Goal: Information Seeking & Learning: Check status

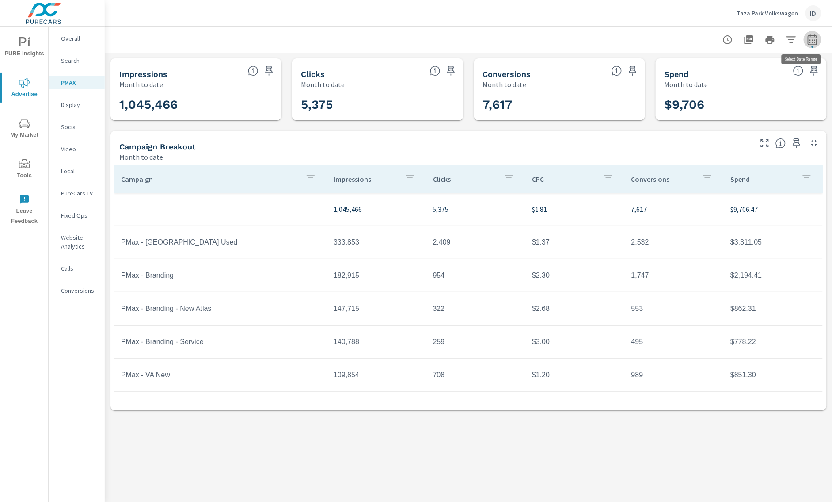
click at [810, 41] on icon "button" at bounding box center [813, 39] width 11 height 11
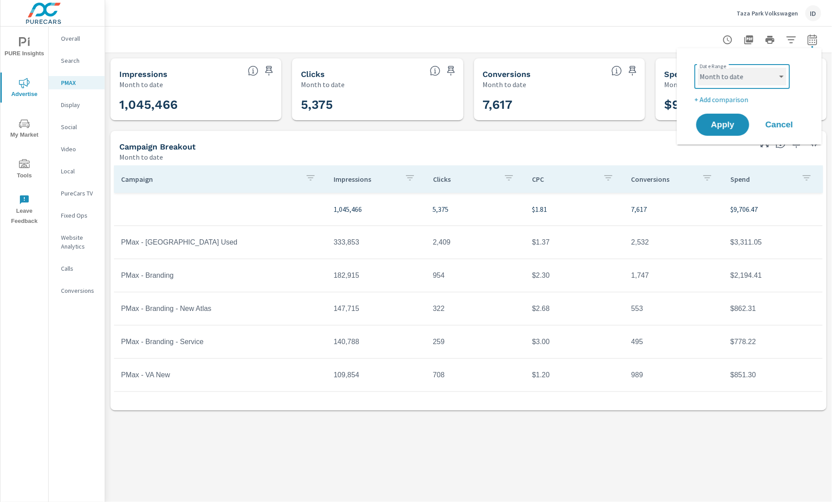
click at [769, 79] on select "Custom [DATE] Last week Last 7 days Last 14 days Last 30 days Last 45 days Last…" at bounding box center [743, 77] width 88 height 18
click at [699, 68] on select "Custom [DATE] Last week Last 7 days Last 14 days Last 30 days Last 45 days Last…" at bounding box center [743, 77] width 88 height 18
select select "Last month"
click at [726, 121] on span "Apply" at bounding box center [723, 125] width 36 height 8
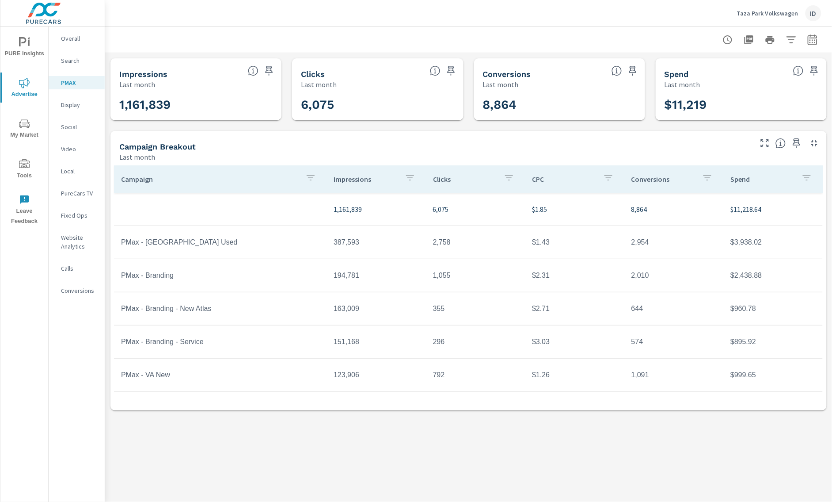
click at [535, 135] on div "Campaign Breakout Last month" at bounding box center [433, 146] width 644 height 31
click at [73, 40] on p "Overall" at bounding box center [79, 38] width 37 height 9
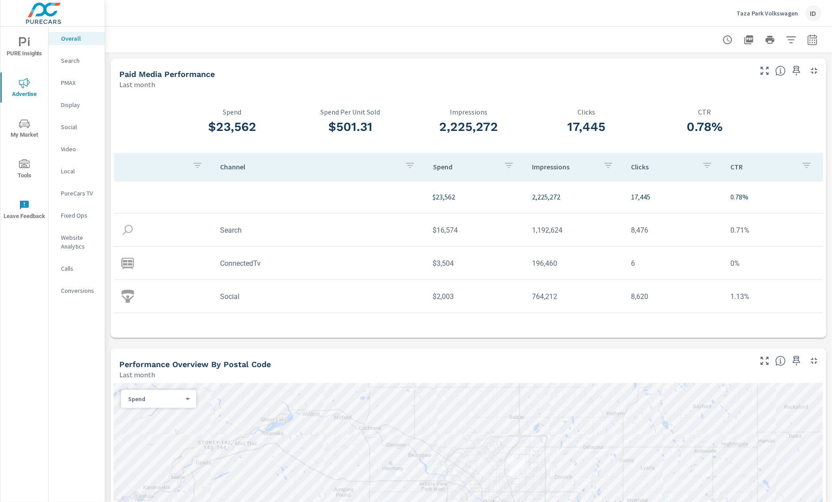
click at [73, 82] on p "PMAX" at bounding box center [79, 82] width 37 height 9
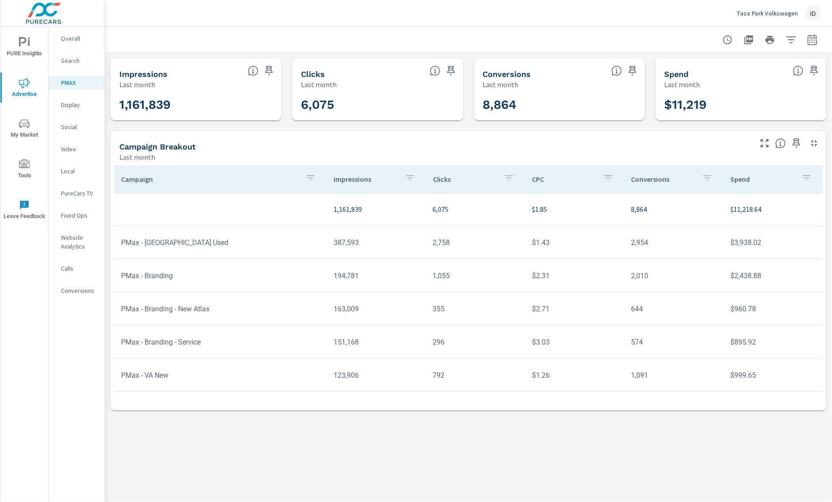
click at [78, 61] on p "Search" at bounding box center [79, 60] width 37 height 9
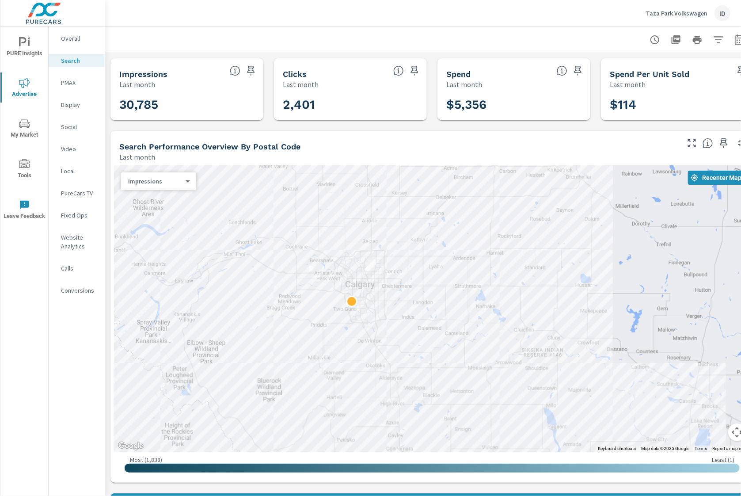
click at [73, 39] on p "Overall" at bounding box center [79, 38] width 37 height 9
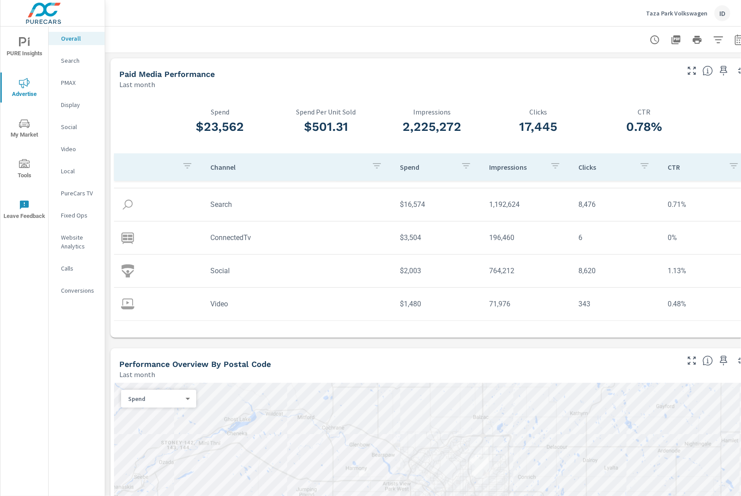
click at [83, 86] on p "PMAX" at bounding box center [79, 82] width 37 height 9
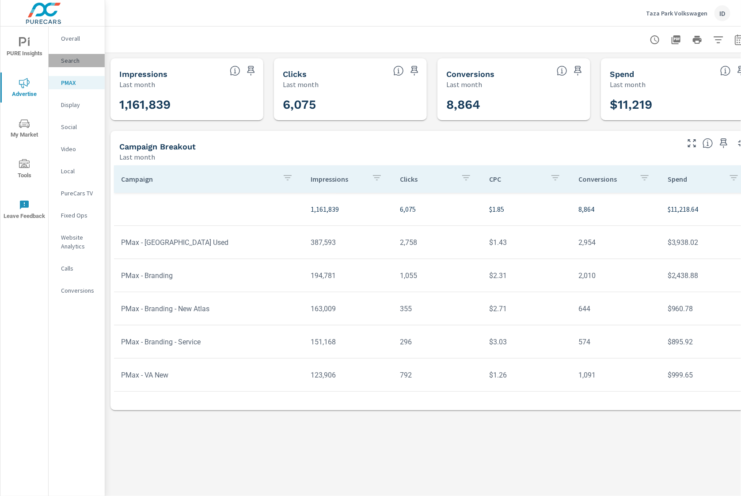
click at [77, 56] on p "Search" at bounding box center [79, 60] width 37 height 9
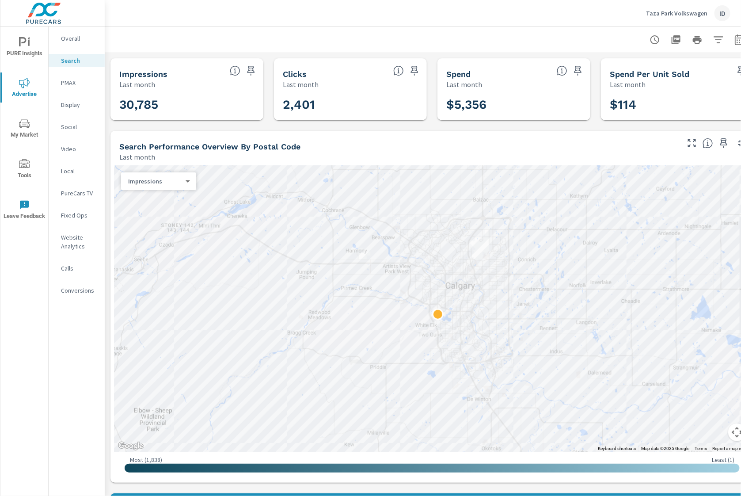
click at [80, 85] on p "PMAX" at bounding box center [79, 82] width 37 height 9
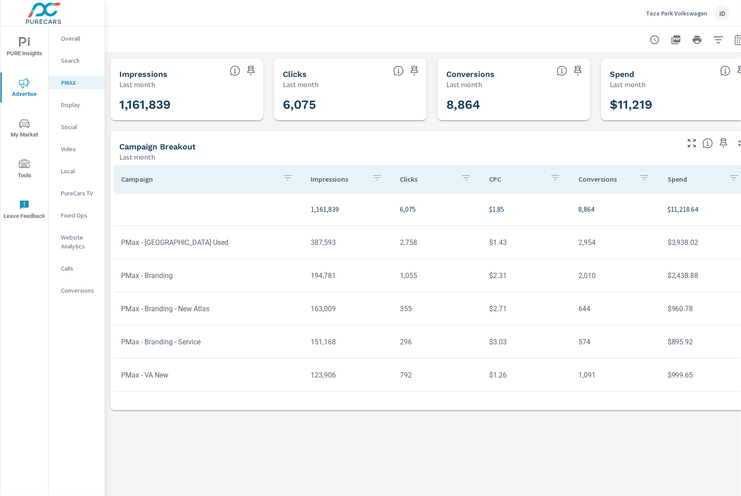
click at [76, 58] on p "Search" at bounding box center [79, 60] width 37 height 9
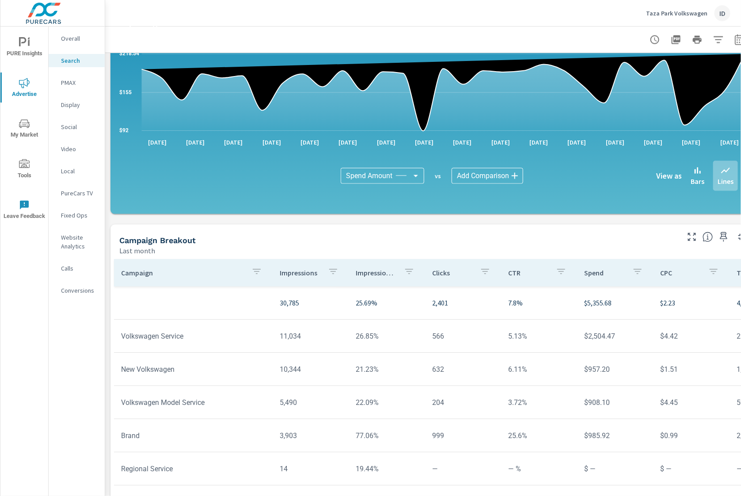
scroll to position [508, 0]
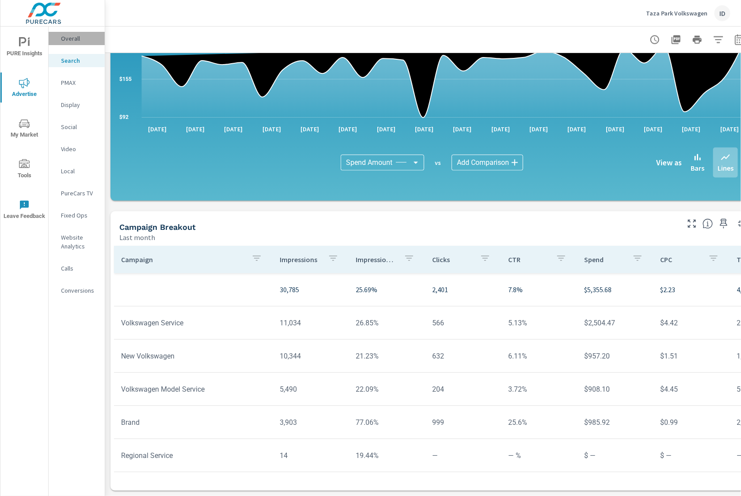
click at [80, 34] on p "Overall" at bounding box center [79, 38] width 37 height 9
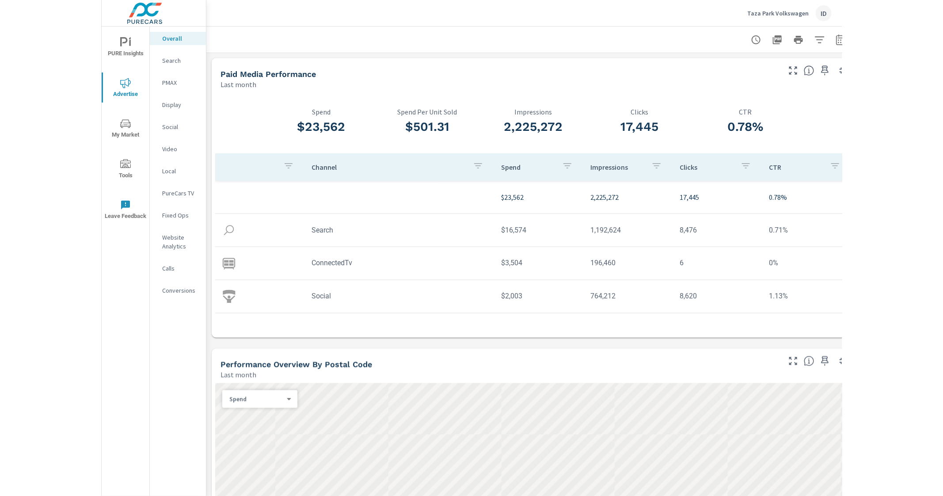
scroll to position [26, 0]
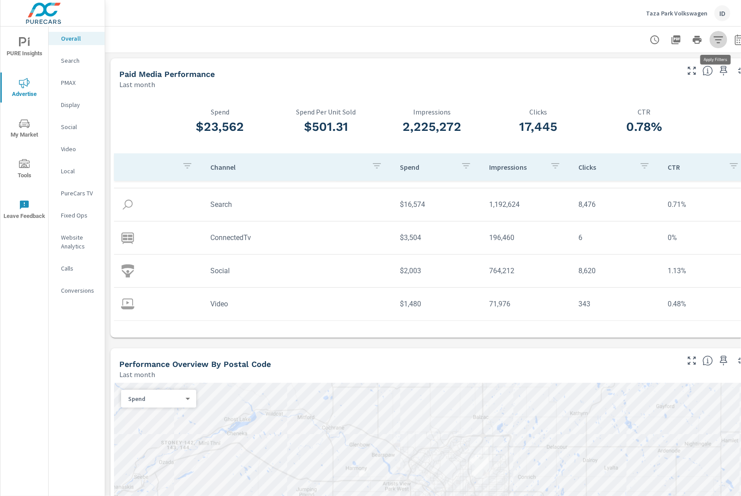
click at [712, 41] on button "button" at bounding box center [719, 40] width 18 height 18
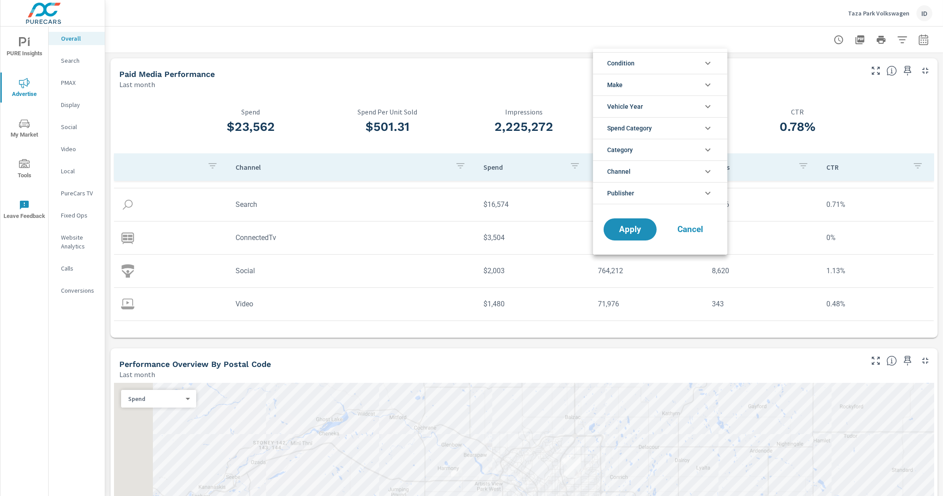
scroll to position [0, 0]
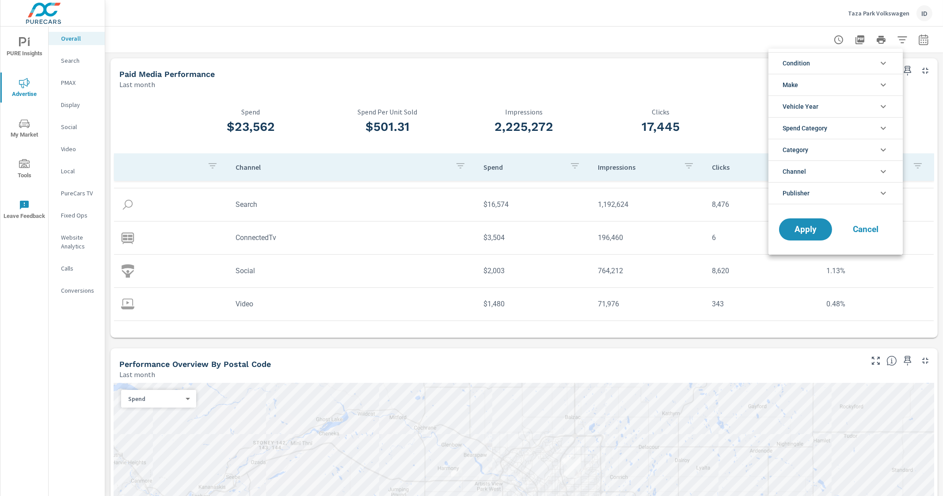
click at [754, 23] on div at bounding box center [471, 248] width 943 height 496
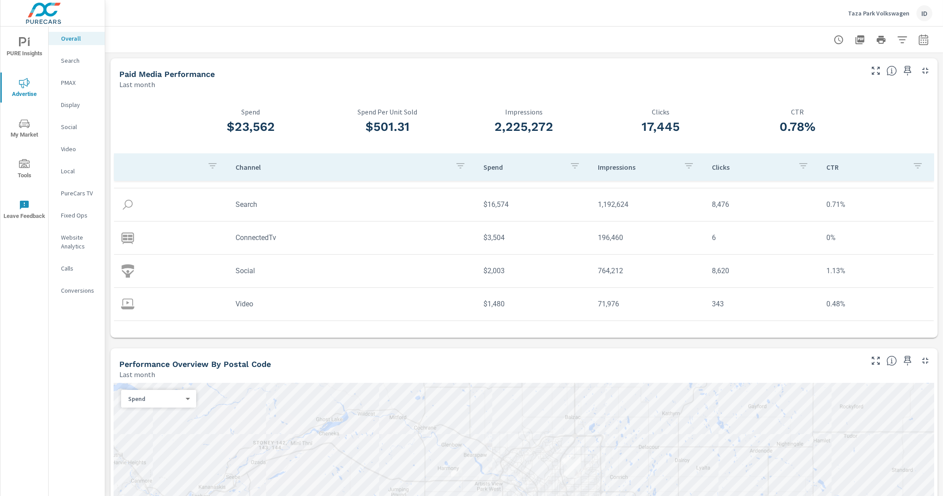
click at [832, 42] on icon "button" at bounding box center [924, 39] width 11 height 11
select select "Last month"
click at [829, 126] on span "Apply" at bounding box center [825, 125] width 36 height 8
click at [79, 82] on p "PMAX" at bounding box center [79, 82] width 37 height 9
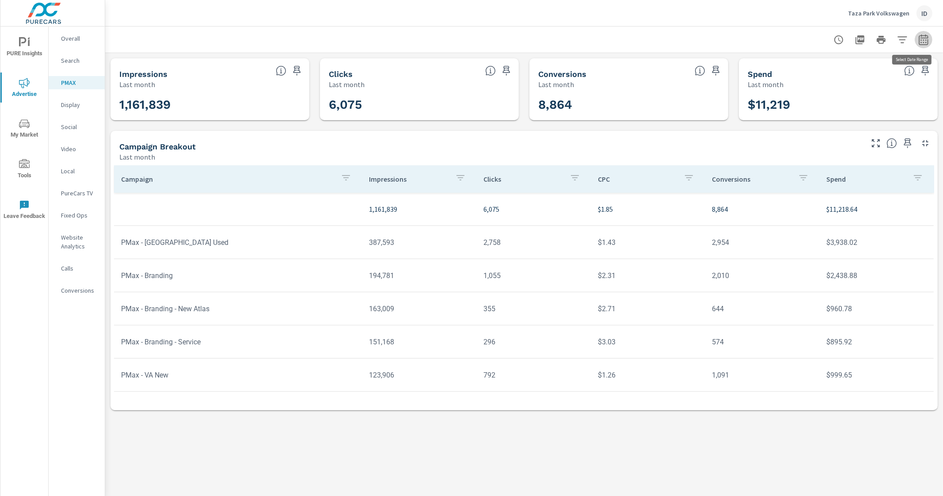
click at [832, 34] on icon "button" at bounding box center [924, 39] width 11 height 11
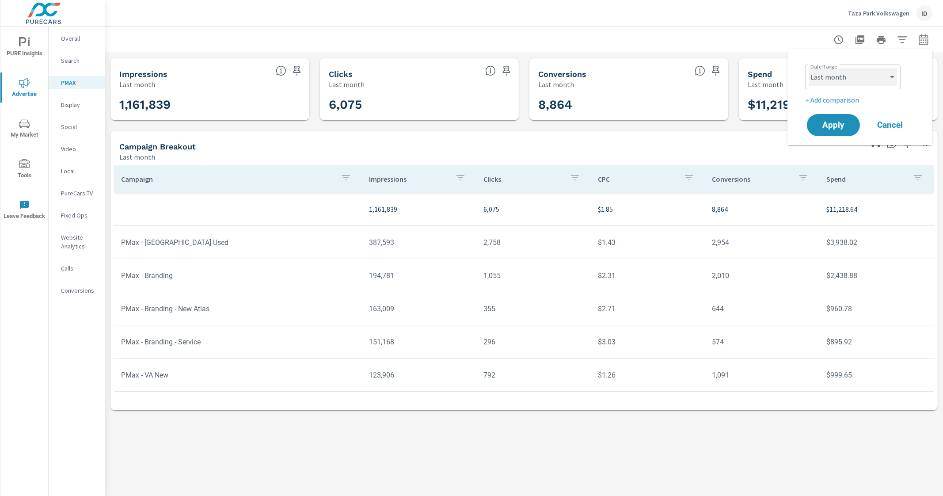
click at [832, 73] on select "Custom [DATE] Last week Last 7 days Last 14 days Last 30 days Last 45 days Last…" at bounding box center [853, 77] width 88 height 18
click at [809, 68] on select "Custom [DATE] Last week Last 7 days Last 14 days Last 30 days Last 45 days Last…" at bounding box center [853, 77] width 88 height 18
select select "custom"
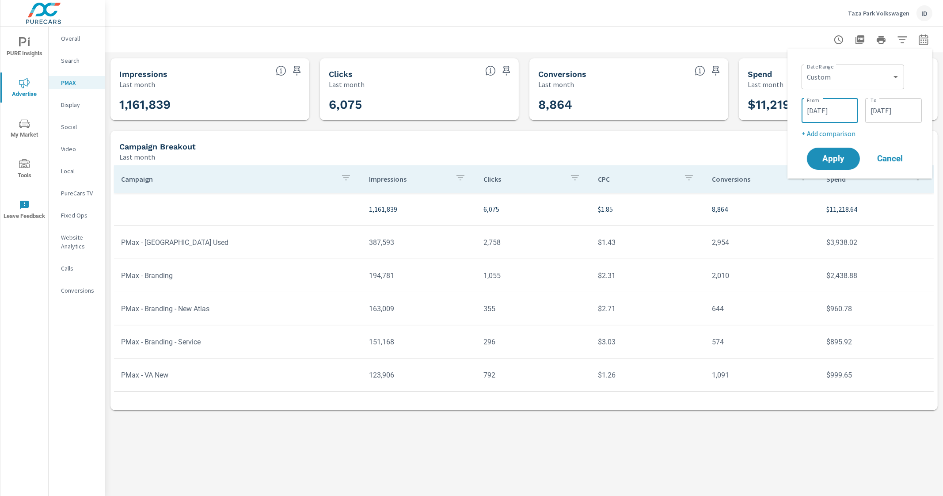
click at [832, 114] on input "[DATE]" at bounding box center [831, 111] width 50 height 18
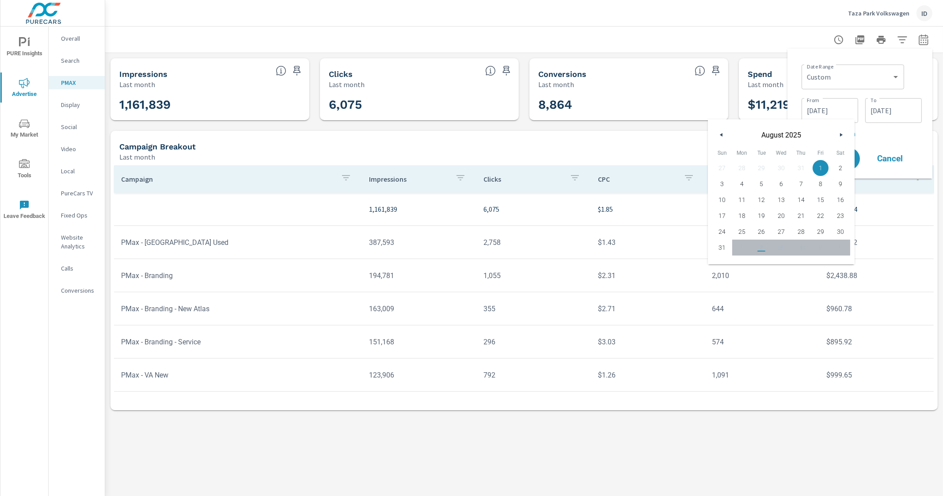
click at [722, 135] on icon "button" at bounding box center [720, 135] width 4 height 4
click at [764, 170] on span "1" at bounding box center [762, 167] width 20 height 11
click at [805, 235] on span "31" at bounding box center [801, 231] width 20 height 11
click at [767, 162] on span "1" at bounding box center [762, 167] width 20 height 11
type input "[DATE]"
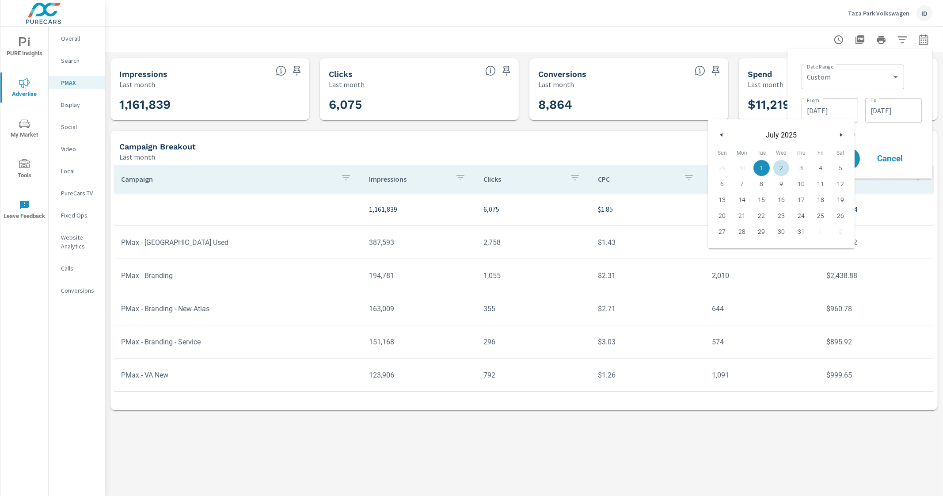
click at [832, 111] on input "[DATE]" at bounding box center [894, 111] width 50 height 18
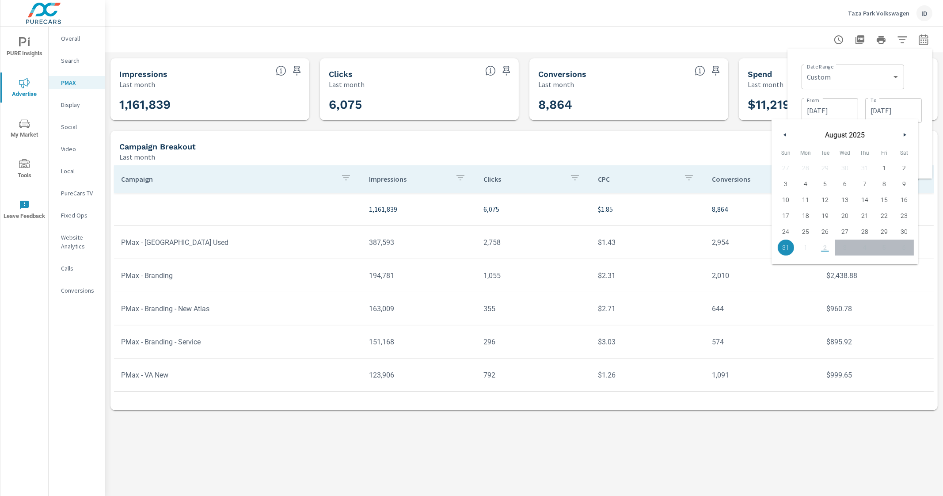
click at [787, 132] on button "button" at bounding box center [785, 135] width 11 height 11
click at [832, 232] on span "31" at bounding box center [865, 231] width 20 height 11
type input "[DATE]"
click at [832, 129] on div "Date Range Custom [DATE] Last week Last 7 days Last 14 days Last 30 days Last 4…" at bounding box center [860, 114] width 145 height 130
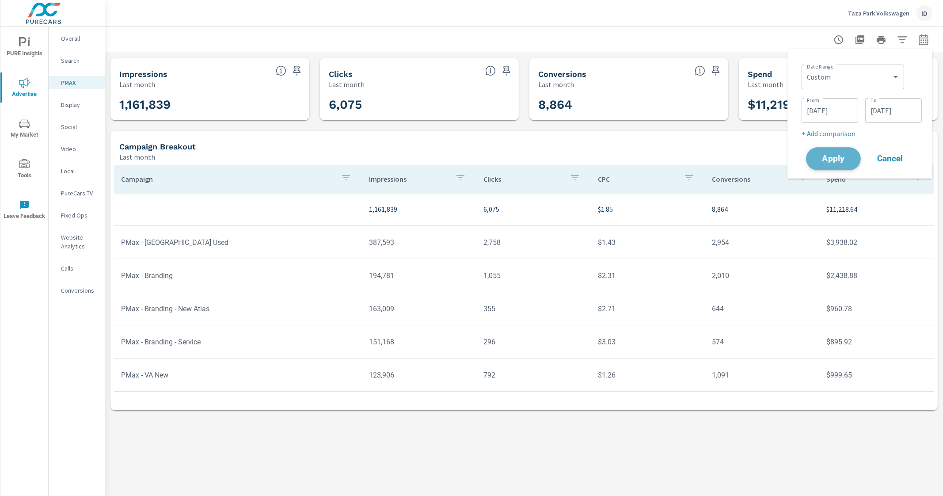
click at [828, 148] on button "Apply" at bounding box center [833, 158] width 55 height 23
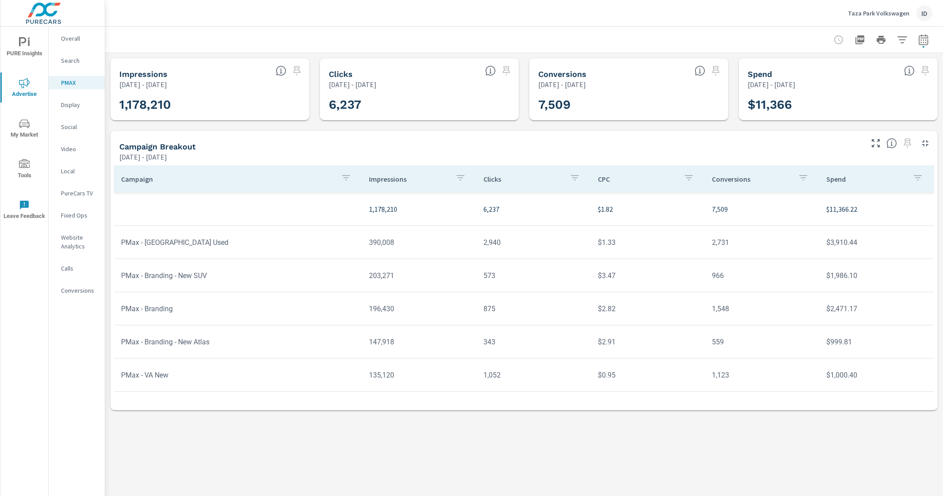
click at [832, 41] on div at bounding box center [881, 40] width 103 height 18
click at [832, 40] on icon "button" at bounding box center [924, 39] width 11 height 11
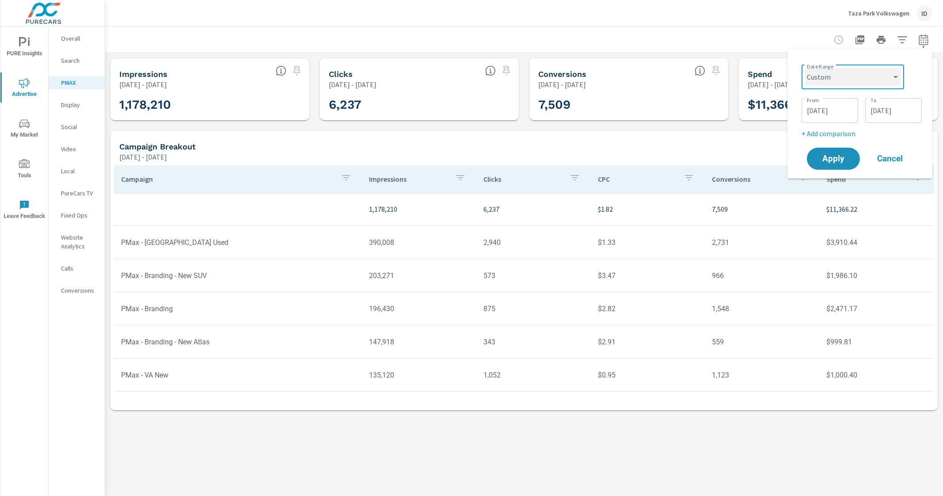
click at [832, 78] on select "Custom [DATE] Last week Last 7 days Last 14 days Last 30 days Last 45 days Last…" at bounding box center [853, 77] width 95 height 18
click at [806, 68] on select "Custom [DATE] Last week Last 7 days Last 14 days Last 30 days Last 45 days Last…" at bounding box center [853, 77] width 95 height 18
select select "Last month"
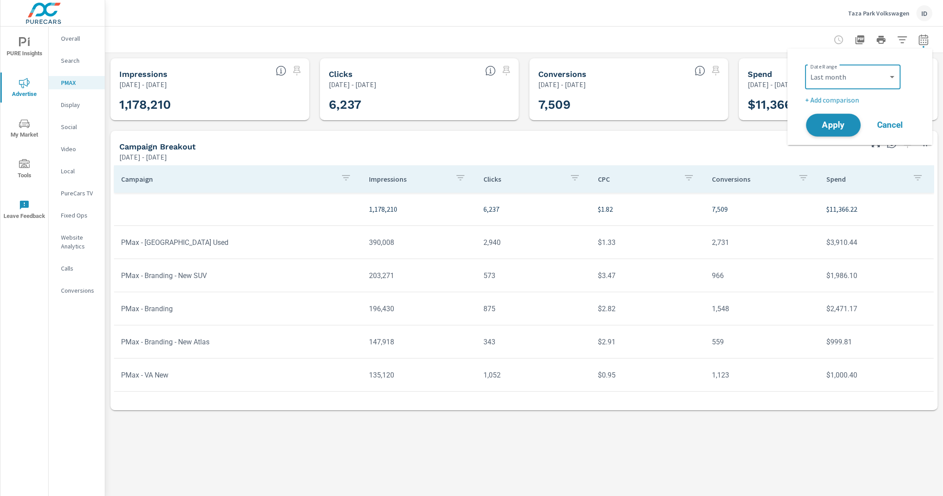
click at [830, 129] on span "Apply" at bounding box center [834, 125] width 36 height 8
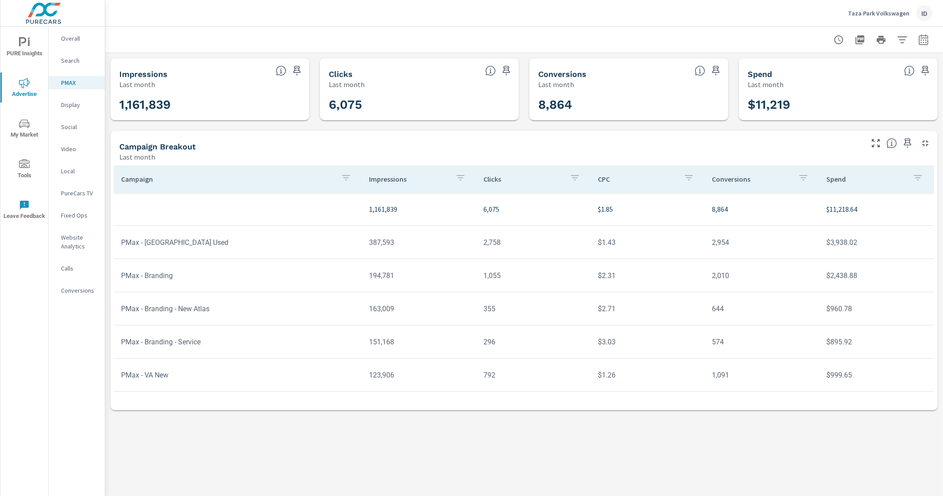
click at [82, 42] on p "Overall" at bounding box center [79, 38] width 37 height 9
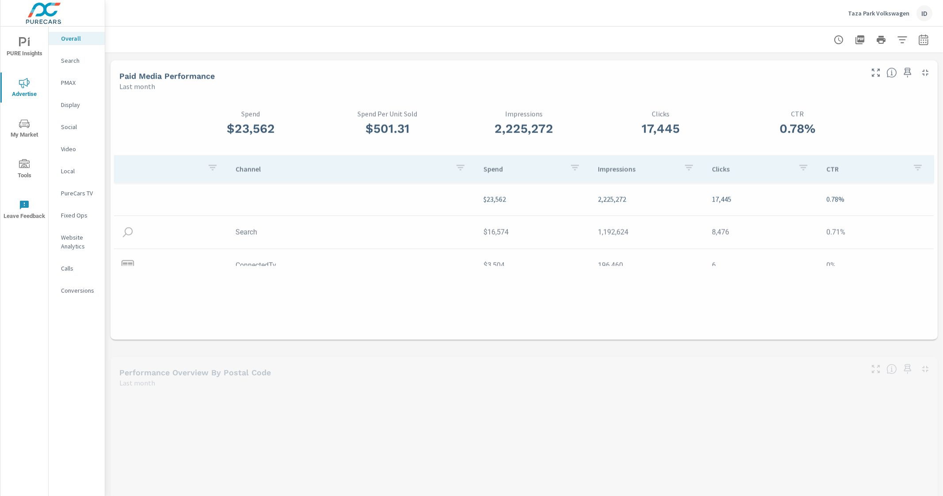
scroll to position [26, 0]
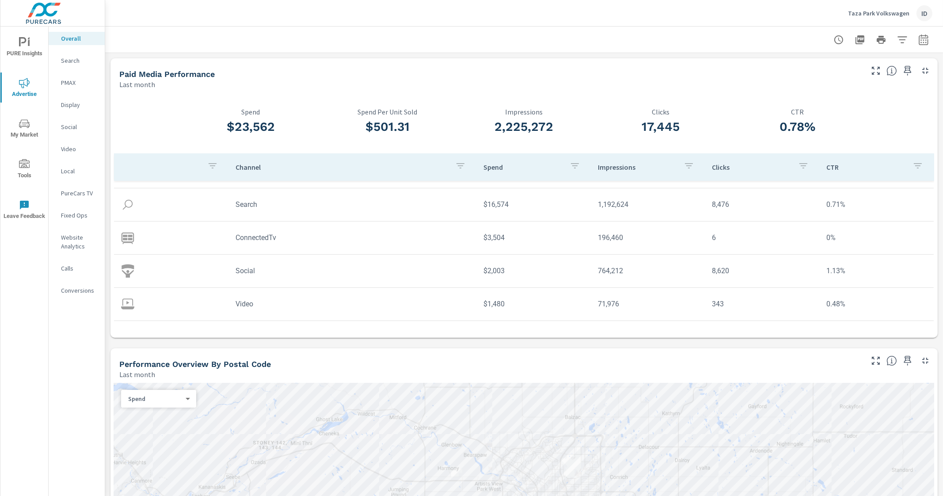
click at [832, 38] on icon "button" at bounding box center [924, 39] width 11 height 11
click at [832, 76] on select "Custom [DATE] Last week Last 7 days Last 14 days Last 30 days Last 45 days Last…" at bounding box center [845, 77] width 88 height 18
click at [801, 68] on select "Custom [DATE] Last week Last 7 days Last 14 days Last 30 days Last 45 days Last…" at bounding box center [845, 77] width 88 height 18
select select "custom"
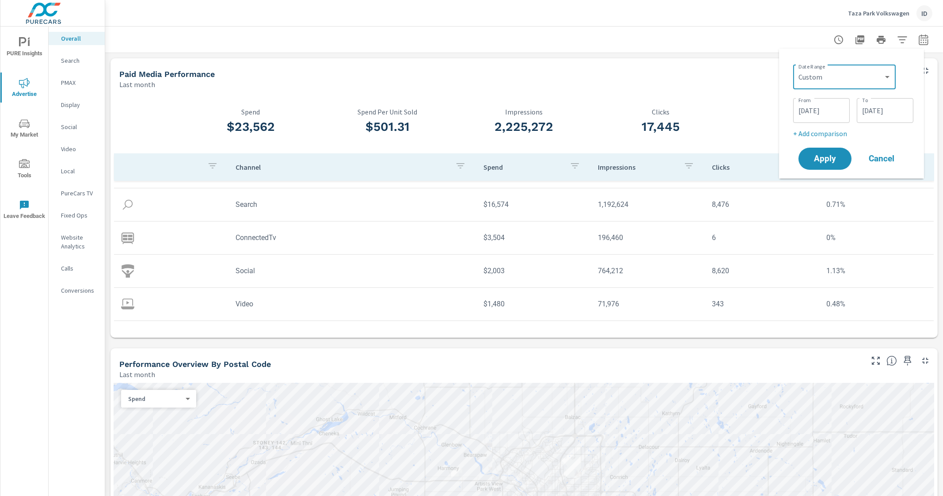
click at [829, 110] on input "[DATE]" at bounding box center [822, 111] width 50 height 18
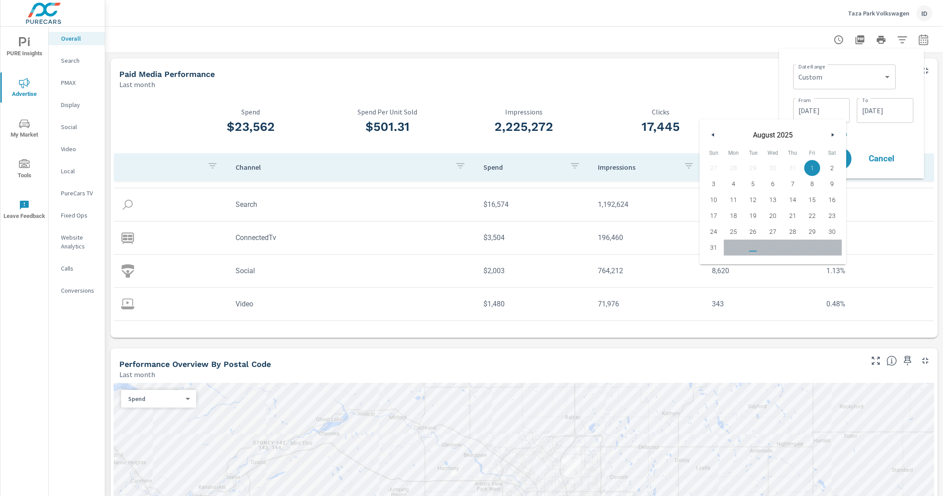
click at [713, 138] on button "button" at bounding box center [713, 135] width 11 height 11
click at [749, 167] on span "1" at bounding box center [754, 167] width 20 height 11
type input "[DATE]"
click at [832, 142] on div "Date Range Custom [DATE] Last week Last 7 days Last 14 days Last 30 days Last 4…" at bounding box center [852, 114] width 131 height 116
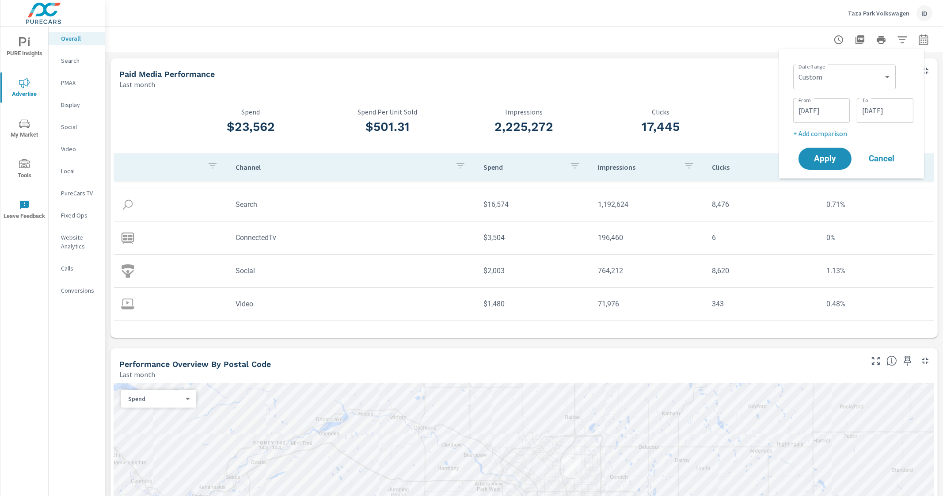
click at [832, 116] on input "[DATE]" at bounding box center [886, 111] width 50 height 18
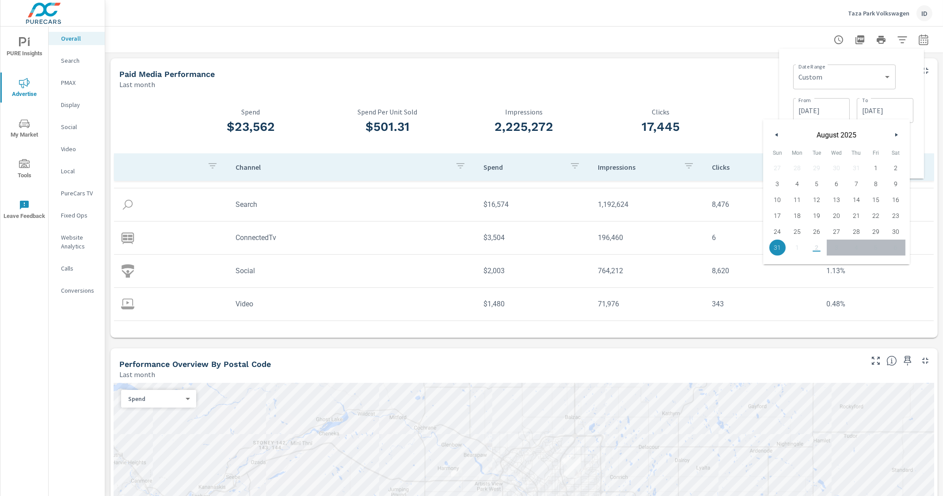
click at [774, 134] on icon "button" at bounding box center [776, 135] width 4 height 4
click at [832, 229] on span "31" at bounding box center [857, 231] width 20 height 11
type input "[DATE]"
click at [832, 126] on div "Date Range Custom [DATE] Last week Last 7 days Last 14 days Last 30 days Last 4…" at bounding box center [851, 114] width 145 height 130
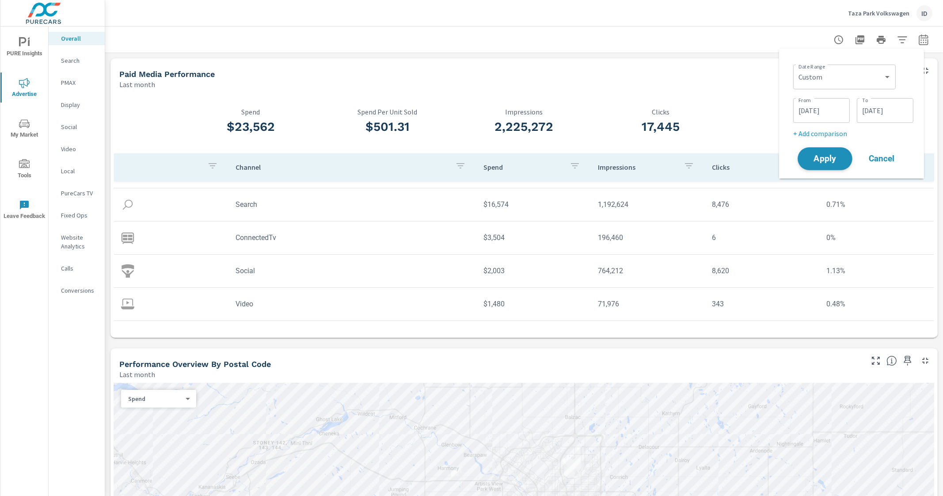
click at [832, 160] on button "Apply" at bounding box center [825, 158] width 55 height 23
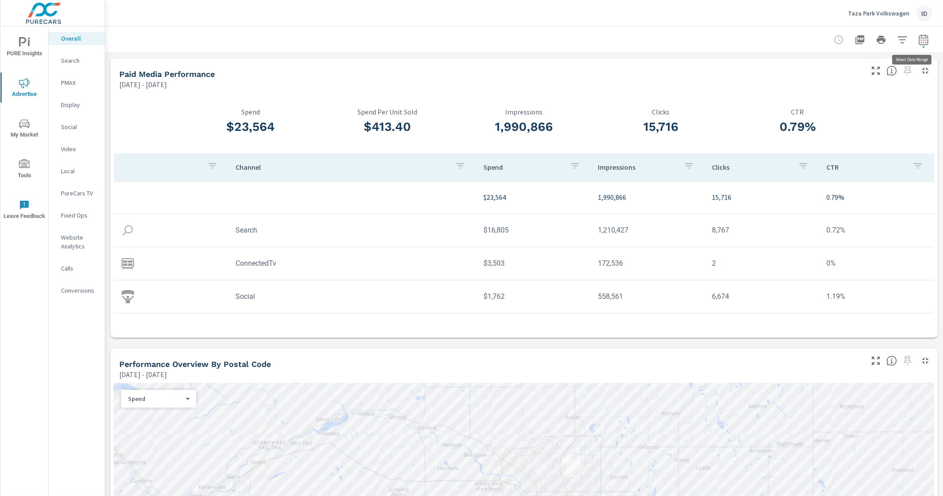
click at [832, 32] on button "button" at bounding box center [924, 40] width 18 height 18
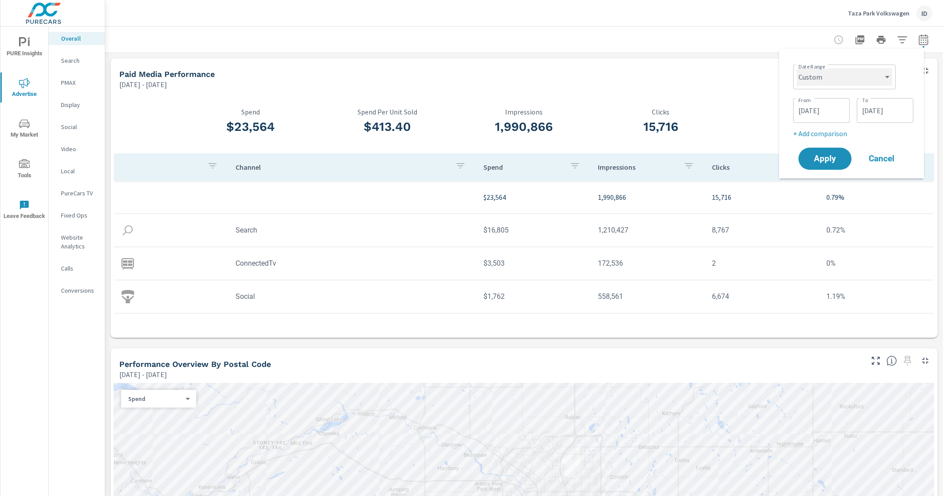
click at [832, 76] on select "Custom [DATE] Last week Last 7 days Last 14 days Last 30 days Last 45 days Last…" at bounding box center [844, 77] width 95 height 18
click at [797, 68] on select "Custom [DATE] Last week Last 7 days Last 14 days Last 30 days Last 45 days Last…" at bounding box center [844, 77] width 95 height 18
select select "Last month"
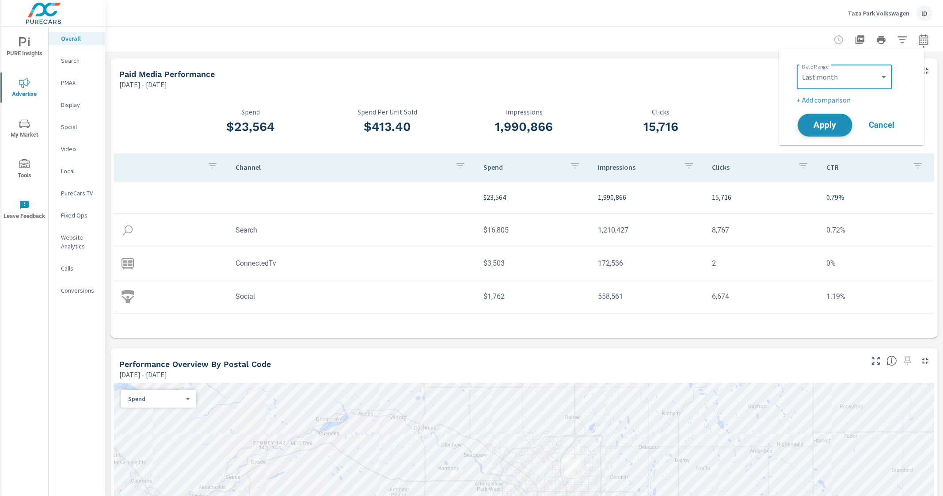
click at [832, 134] on button "Apply" at bounding box center [825, 125] width 55 height 23
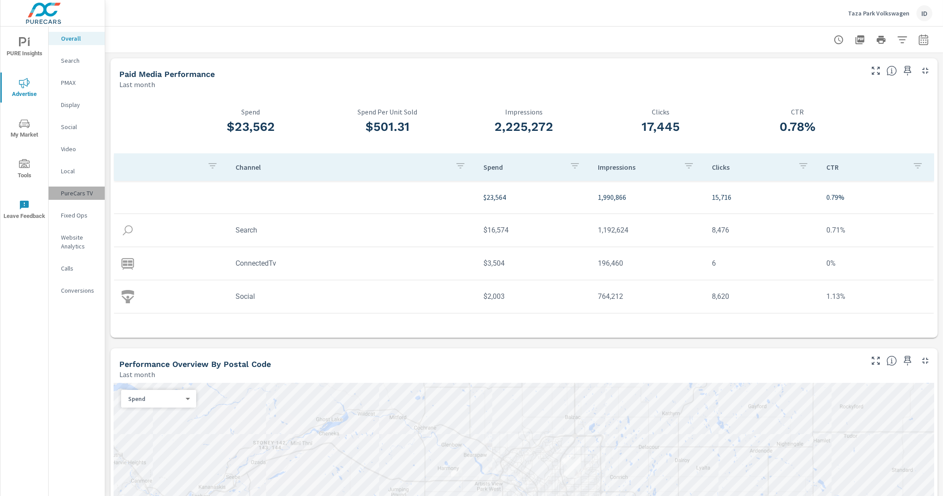
click at [82, 191] on p "PureCars TV" at bounding box center [79, 193] width 37 height 9
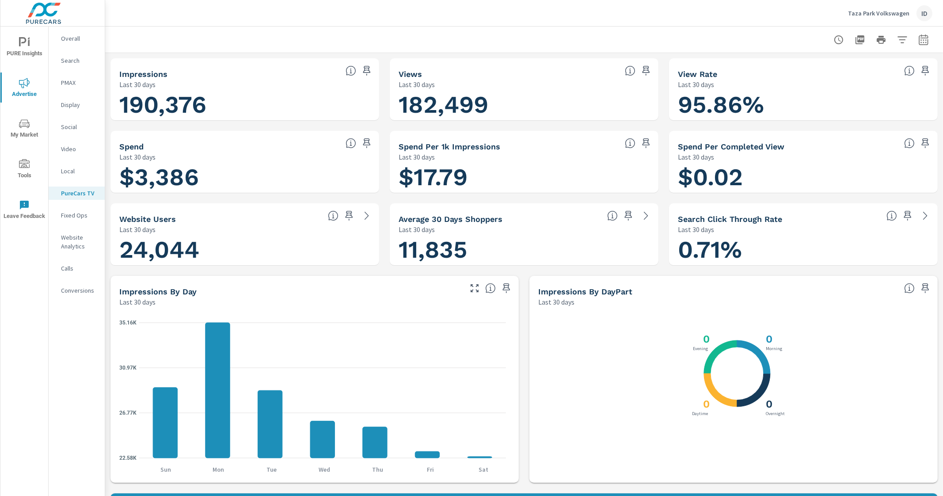
scroll to position [34, 0]
click at [832, 41] on div at bounding box center [881, 40] width 103 height 18
click at [832, 41] on icon "button" at bounding box center [923, 39] width 9 height 11
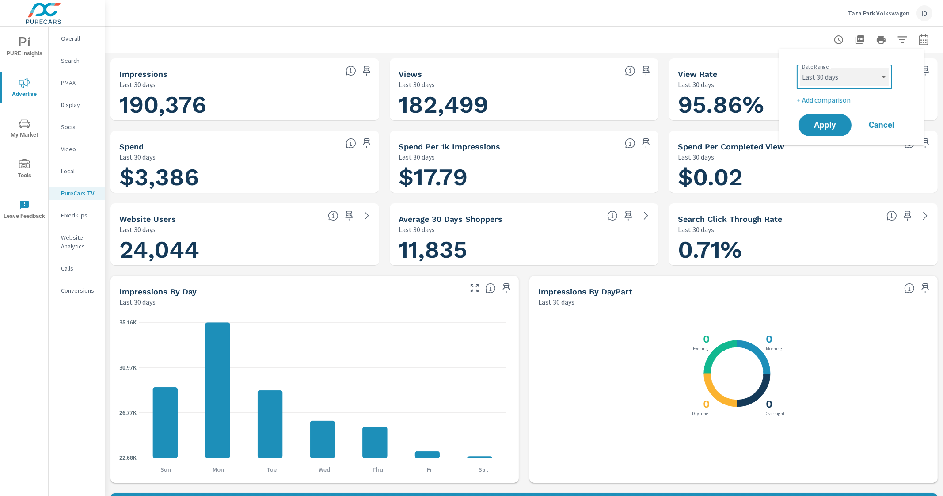
click at [832, 79] on select "Custom [DATE] Last week Last 7 days Last 14 days Last 30 days Last 45 days Last…" at bounding box center [845, 77] width 88 height 18
click at [801, 68] on select "Custom [DATE] Last week Last 7 days Last 14 days Last 30 days Last 45 days Last…" at bounding box center [845, 77] width 88 height 18
select select "Last month"
click at [822, 127] on span "Apply" at bounding box center [825, 125] width 36 height 8
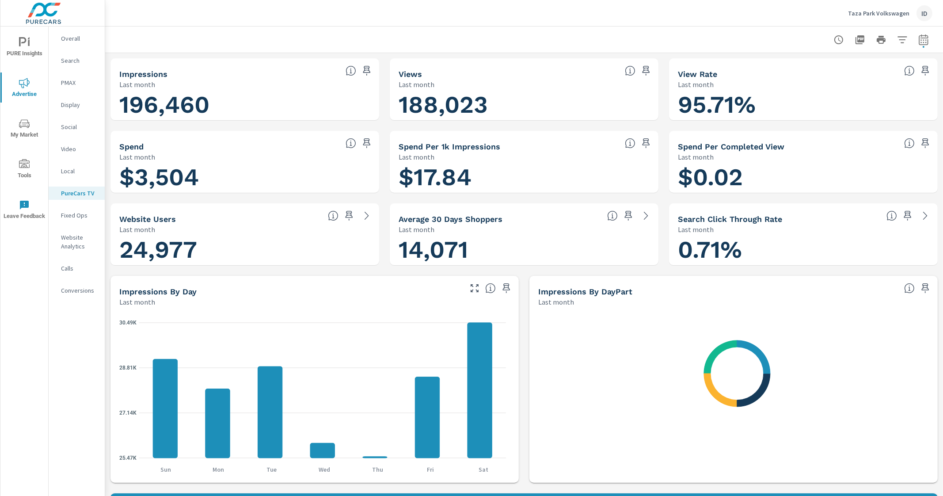
scroll to position [34, 0]
click at [832, 41] on button "button" at bounding box center [924, 40] width 18 height 18
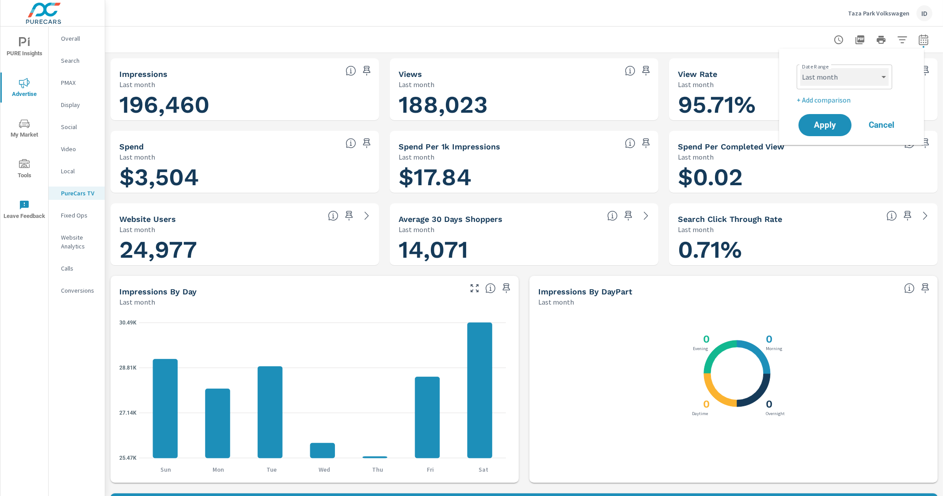
click at [832, 69] on select "Custom [DATE] Last week Last 7 days Last 14 days Last 30 days Last 45 days Last…" at bounding box center [845, 77] width 88 height 18
click at [801, 68] on select "Custom [DATE] Last week Last 7 days Last 14 days Last 30 days Last 45 days Last…" at bounding box center [845, 77] width 88 height 18
select select "custom"
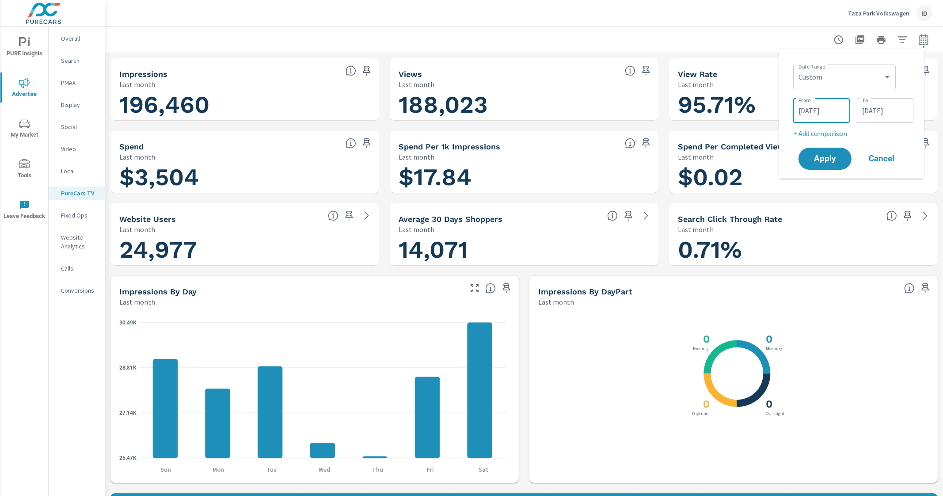
click at [832, 108] on input "[DATE]" at bounding box center [822, 111] width 50 height 18
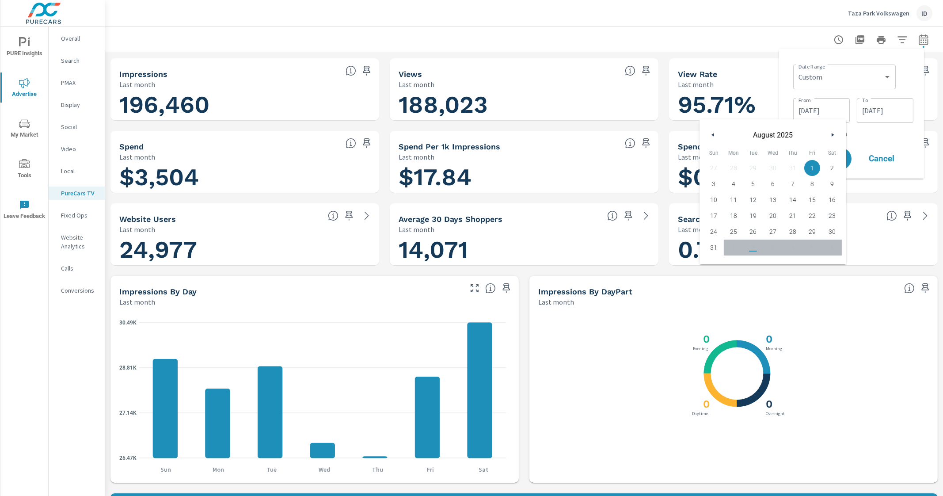
click at [713, 139] on button "button" at bounding box center [713, 135] width 11 height 11
click at [758, 173] on span "1" at bounding box center [754, 167] width 20 height 11
type input "[DATE]"
click at [832, 109] on input "[DATE]" at bounding box center [886, 111] width 50 height 18
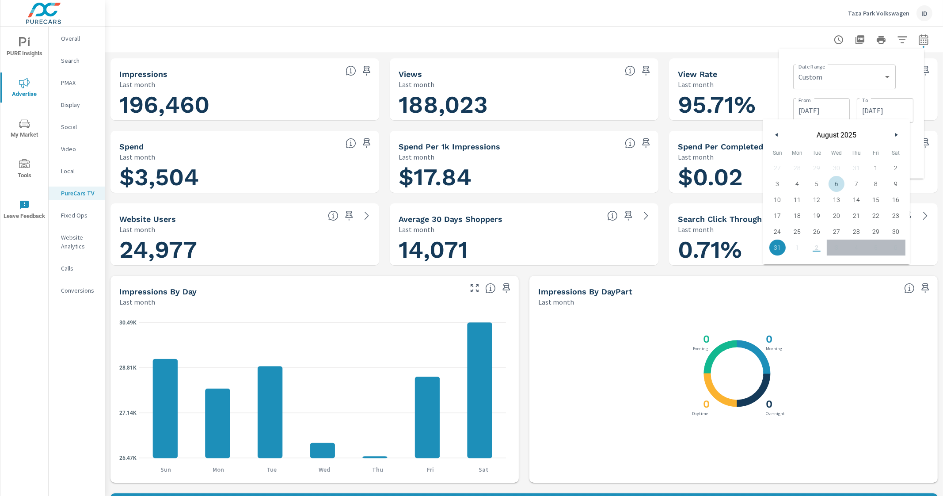
click at [782, 134] on button "button" at bounding box center [777, 135] width 11 height 11
click at [832, 234] on span "31" at bounding box center [857, 231] width 20 height 11
type input "[DATE]"
click at [832, 148] on div "Date Range Custom [DATE] Last week Last 7 days Last 14 days Last 30 days Last 4…" at bounding box center [852, 114] width 131 height 116
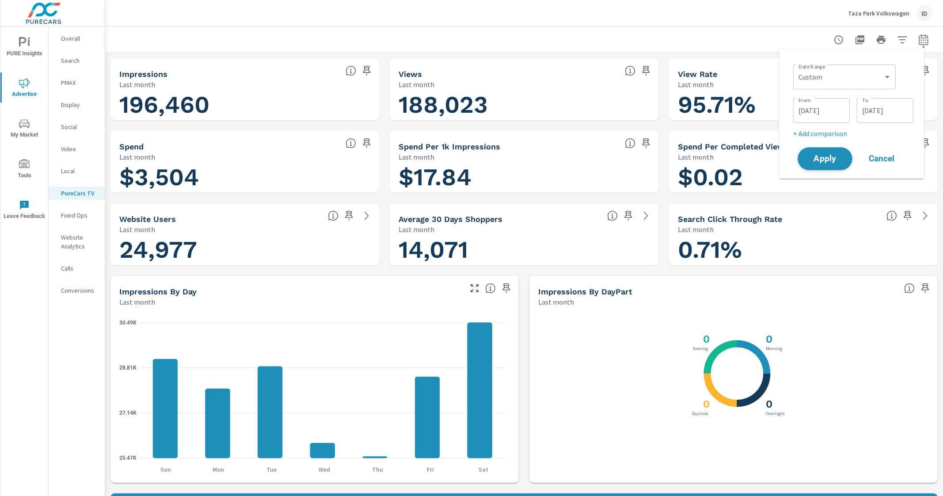
click at [832, 157] on span "Apply" at bounding box center [825, 159] width 36 height 8
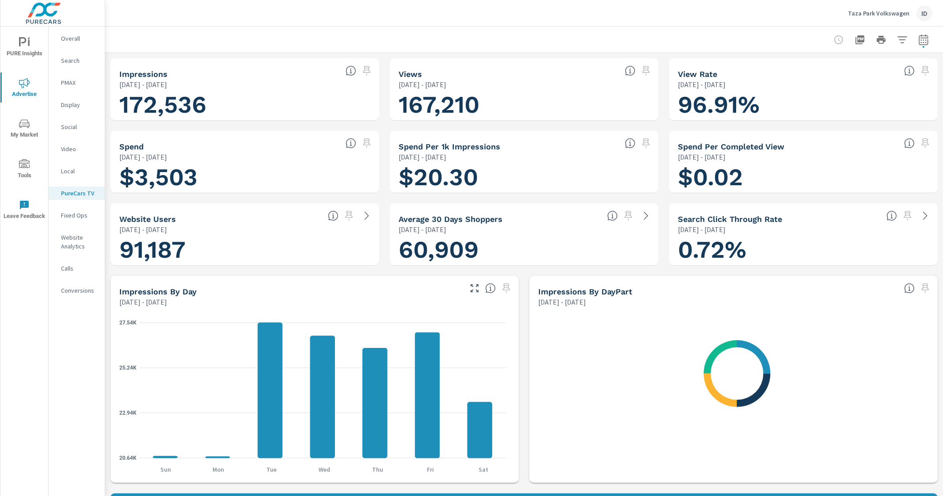
scroll to position [34, 0]
click at [94, 33] on div "Overall" at bounding box center [77, 38] width 56 height 13
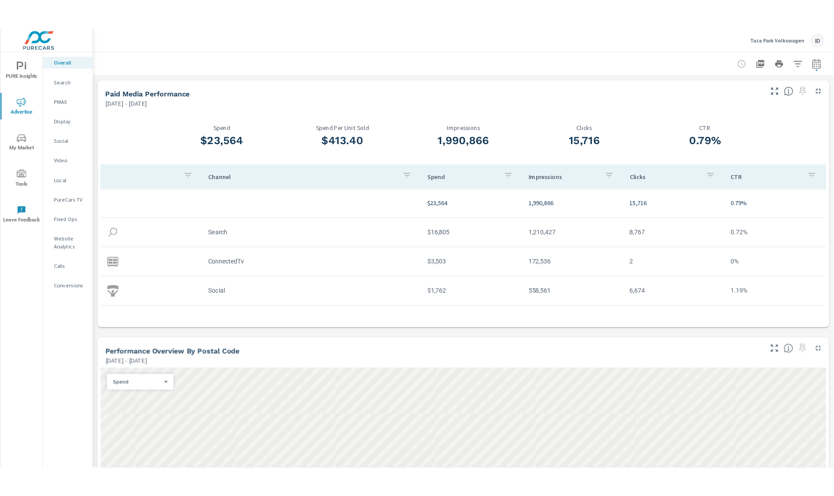
scroll to position [26, 0]
